Goal: Find specific page/section: Find specific page/section

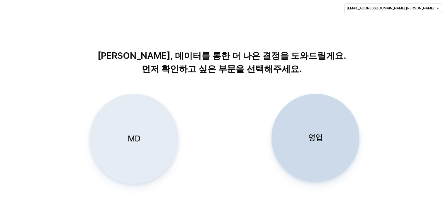
click at [151, 134] on div "MD" at bounding box center [133, 138] width 83 height 89
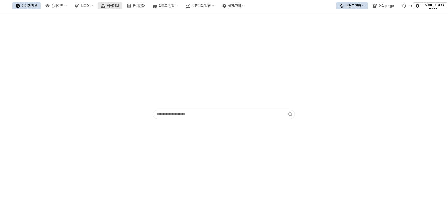
click at [119, 6] on div "아이템맵" at bounding box center [113, 6] width 12 height 4
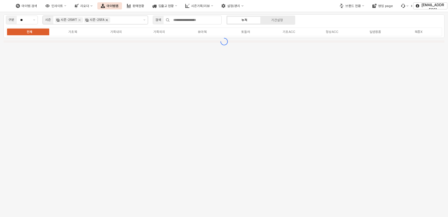
click at [106, 21] on icon "Remove 시즌-25FA" at bounding box center [106, 20] width 5 height 5
click at [111, 21] on input "App Frame" at bounding box center [125, 19] width 28 height 5
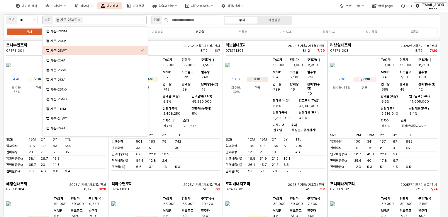
click at [197, 31] on div "유아복" at bounding box center [200, 32] width 9 height 4
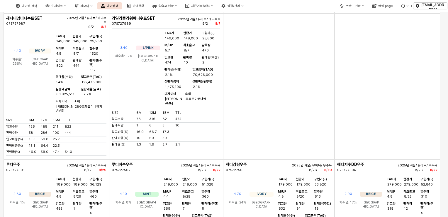
scroll to position [2054, 0]
